Goal: Task Accomplishment & Management: Manage account settings

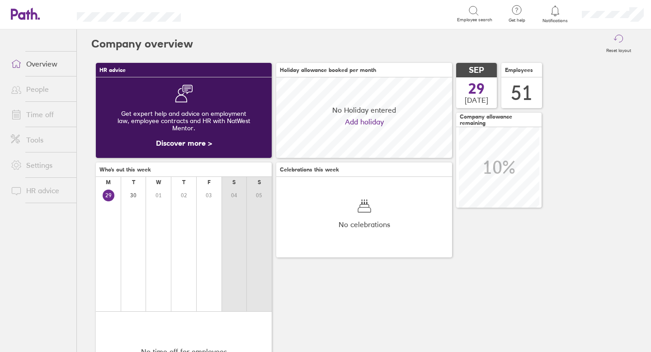
scroll to position [80, 176]
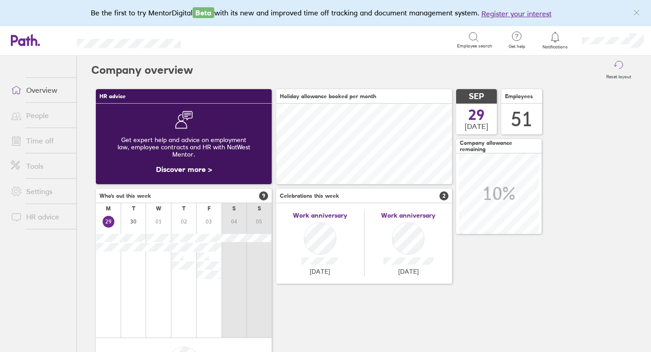
click at [556, 35] on icon at bounding box center [555, 37] width 11 height 11
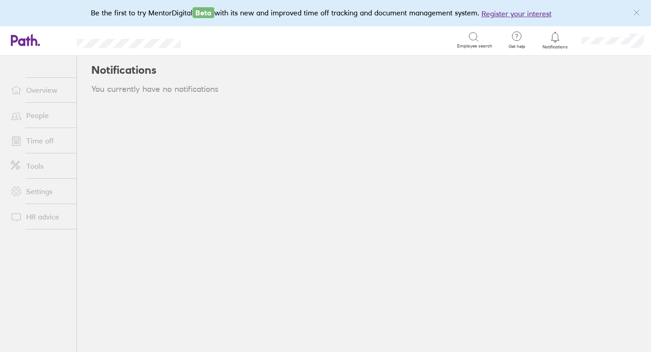
click at [49, 138] on link "Time off" at bounding box center [40, 141] width 73 height 18
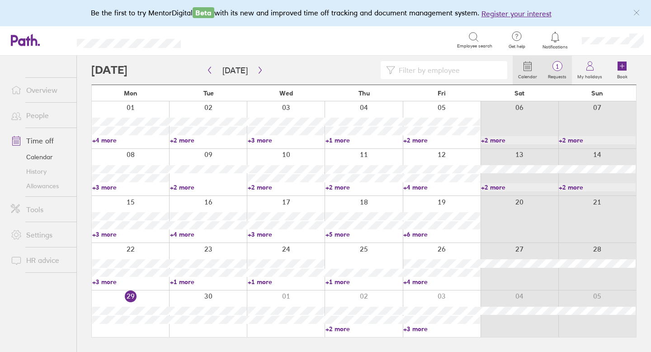
click at [556, 67] on span "1" at bounding box center [556, 66] width 29 height 7
